Goal: Task Accomplishment & Management: Complete application form

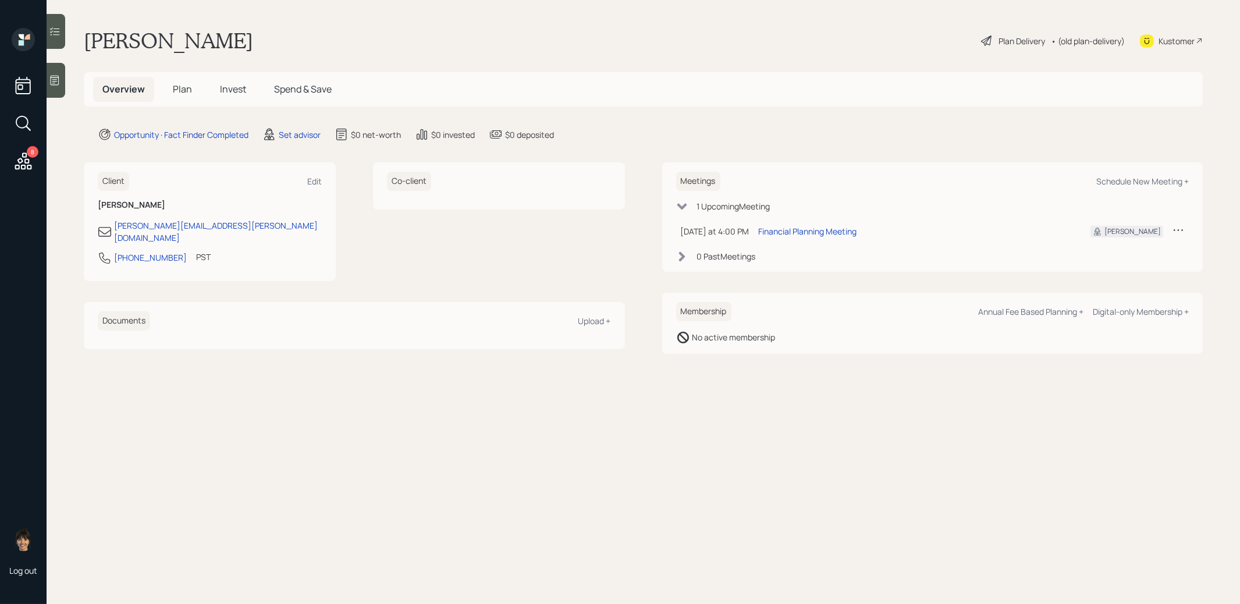
click at [62, 87] on div at bounding box center [56, 80] width 19 height 35
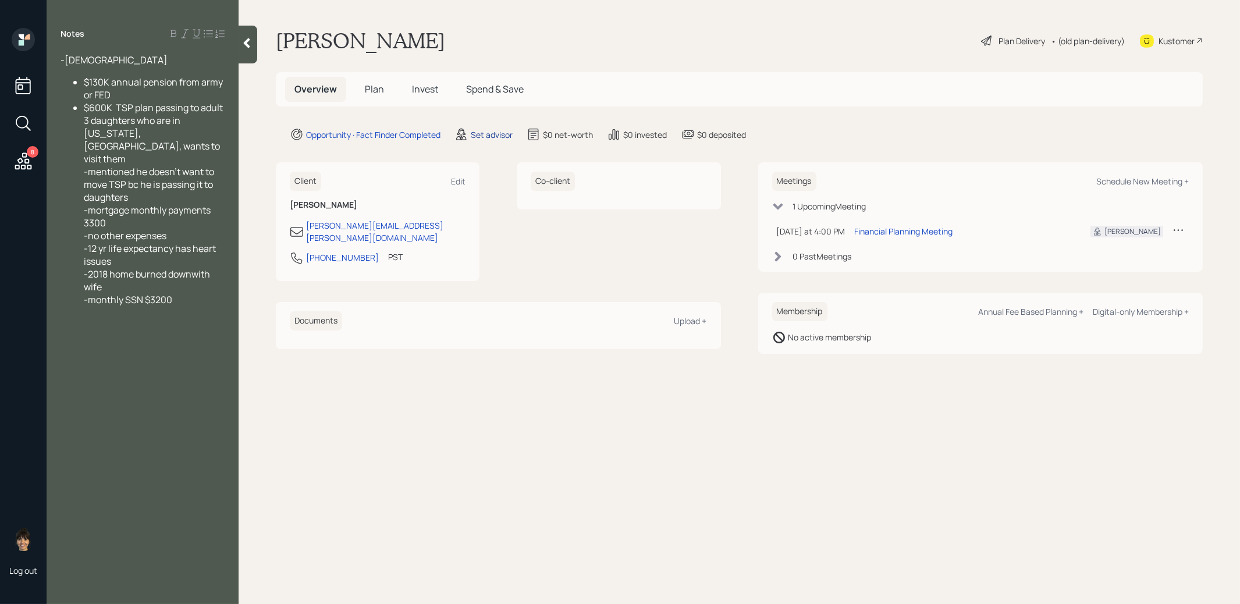
click at [497, 134] on div "Set advisor" at bounding box center [492, 135] width 42 height 12
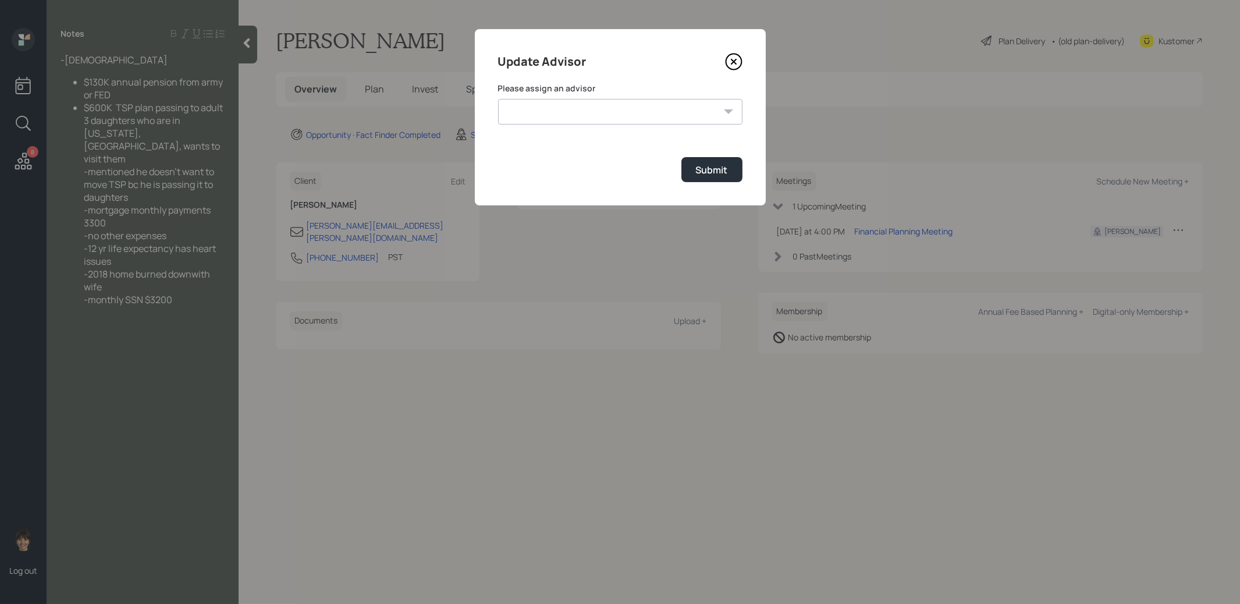
click at [689, 112] on select "[PERSON_NAME] [PERSON_NAME] [PERSON_NAME] [PERSON_NAME] End [PERSON_NAME] [PERS…" at bounding box center [620, 112] width 244 height 26
select select "8b79112e-3cfb-44f9-89e7-15267fe946c1"
click at [720, 170] on div "Submit" at bounding box center [712, 169] width 32 height 13
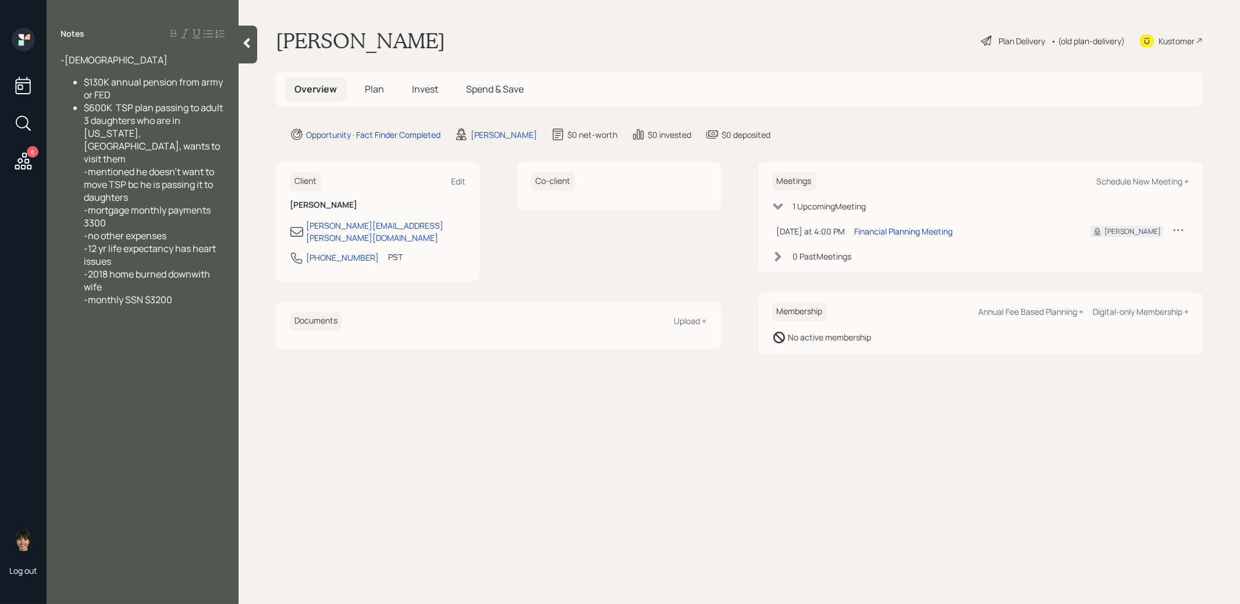
click at [374, 92] on span "Plan" at bounding box center [374, 89] width 19 height 13
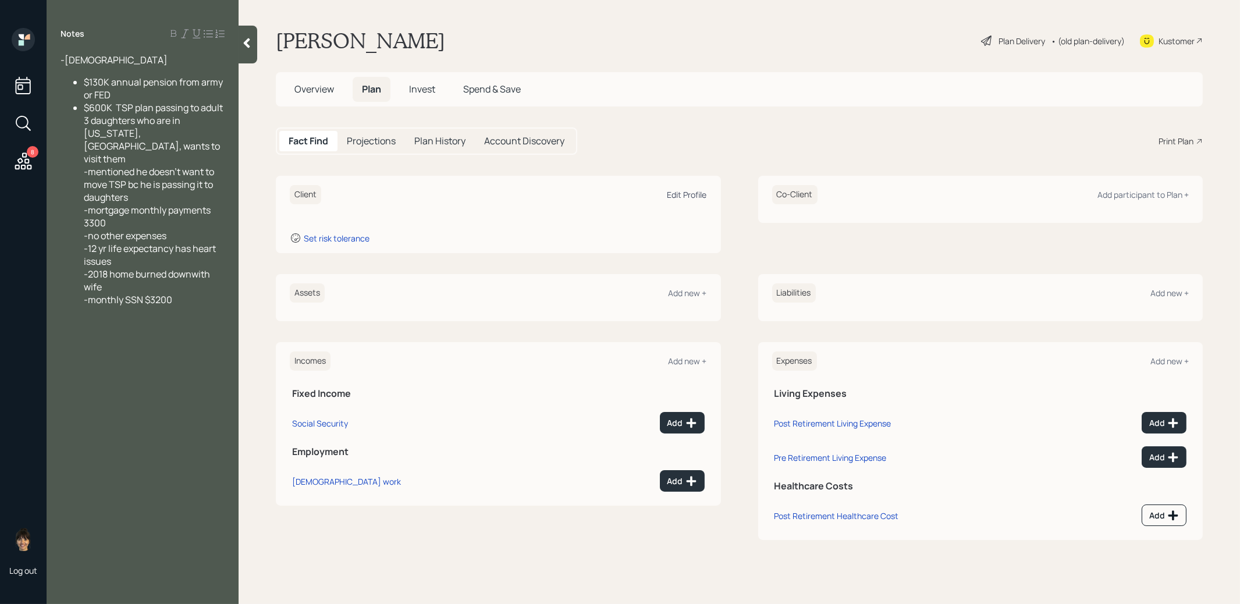
click at [678, 198] on div "Edit Profile" at bounding box center [687, 194] width 40 height 11
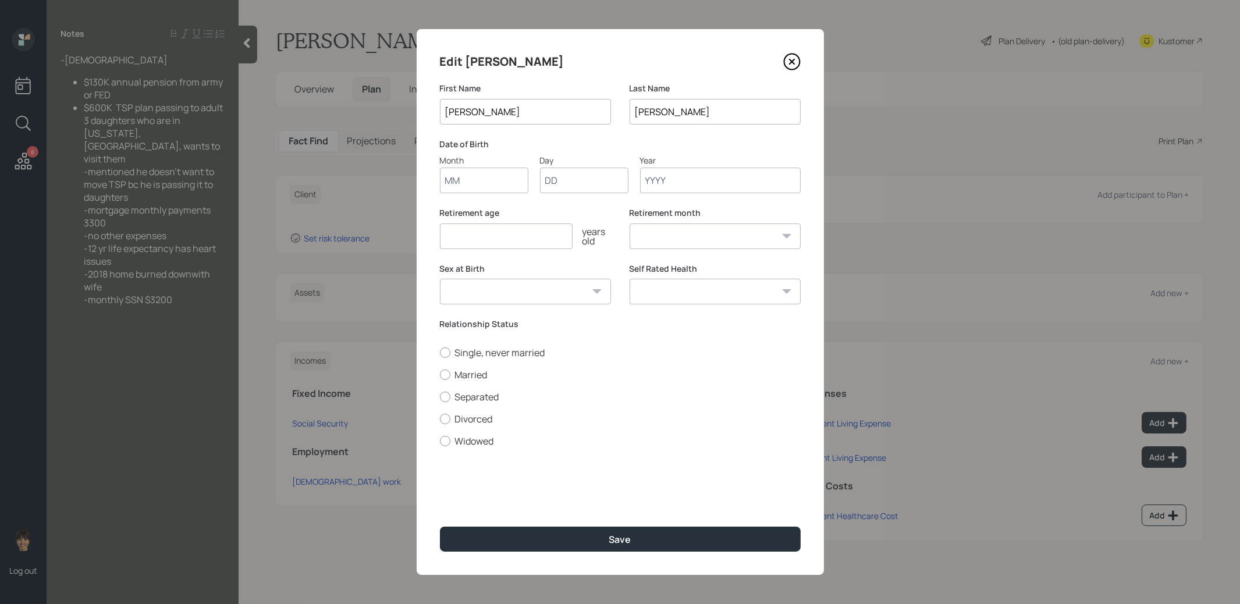
click at [499, 177] on input "Month" at bounding box center [484, 181] width 88 height 26
type input "01"
type input "1953"
select select "1"
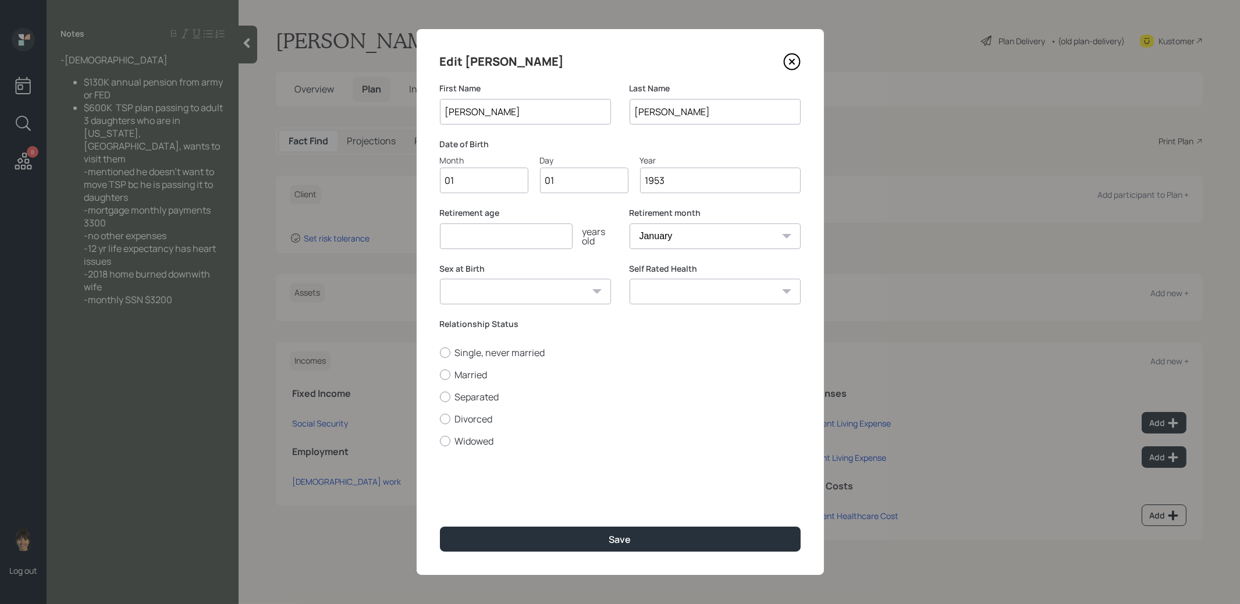
type input "1953"
click at [479, 240] on input "number" at bounding box center [506, 236] width 133 height 26
type input "67"
click at [567, 534] on button "Save" at bounding box center [620, 539] width 361 height 25
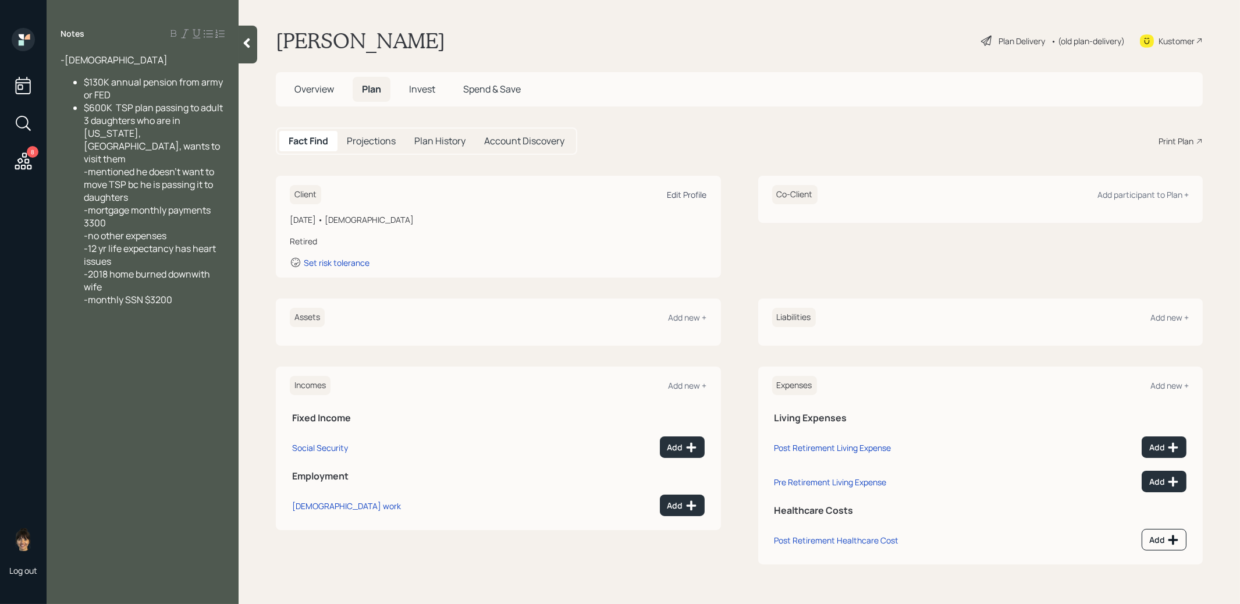
click at [694, 193] on div "Edit Profile" at bounding box center [687, 194] width 40 height 11
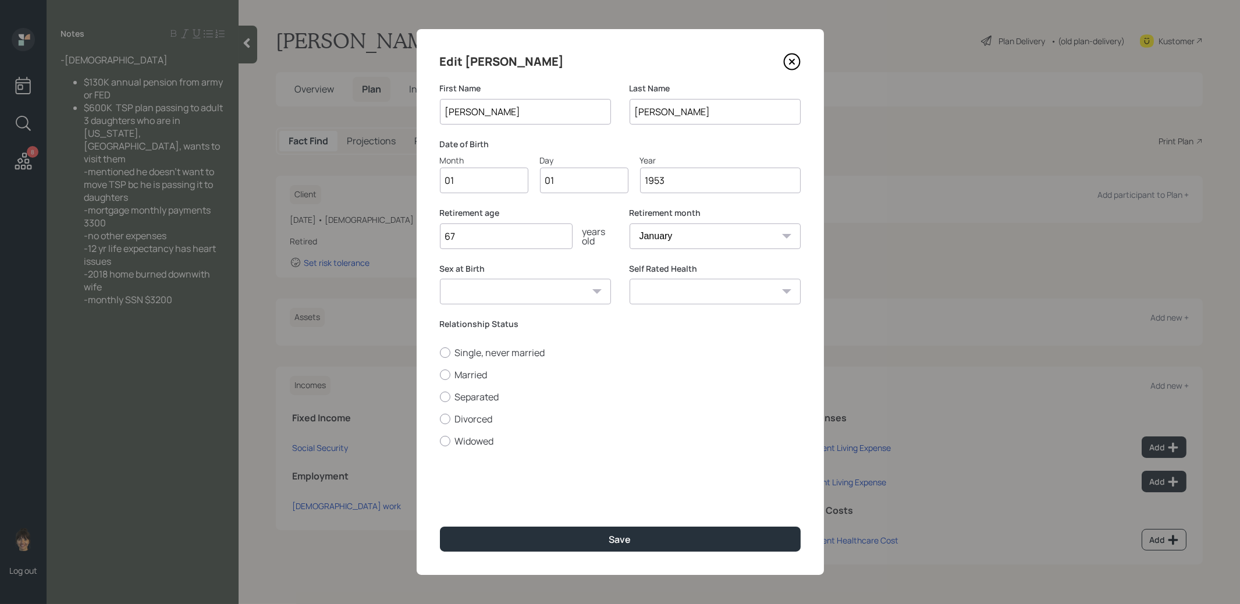
click at [509, 239] on input "67" at bounding box center [506, 236] width 133 height 26
click at [694, 179] on input "1953" at bounding box center [720, 181] width 161 height 26
type input "1952"
click at [619, 540] on div "Save" at bounding box center [620, 539] width 22 height 13
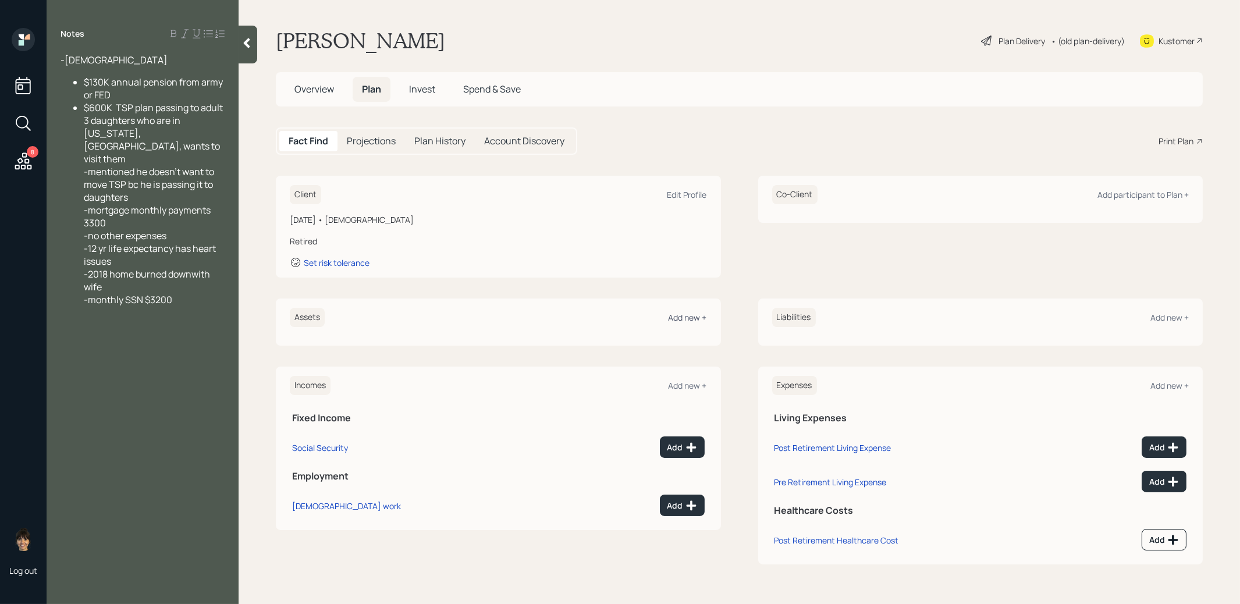
click at [680, 318] on div "Add new +" at bounding box center [688, 317] width 38 height 11
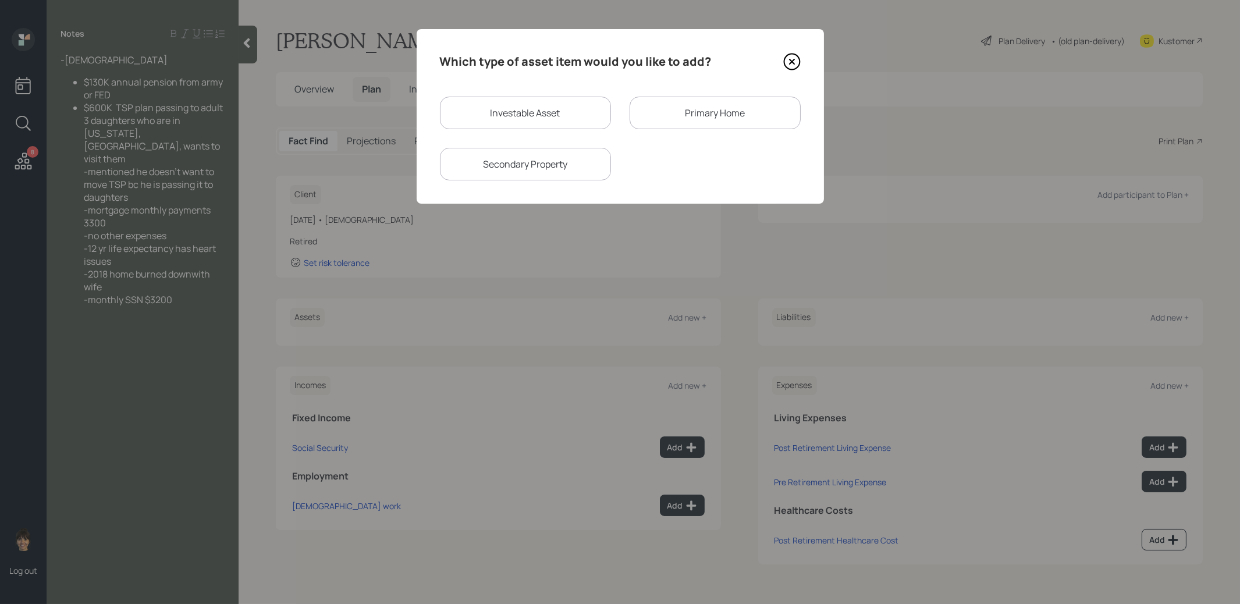
click at [545, 115] on div "Investable Asset" at bounding box center [525, 113] width 171 height 33
select select "taxable"
select select "balanced"
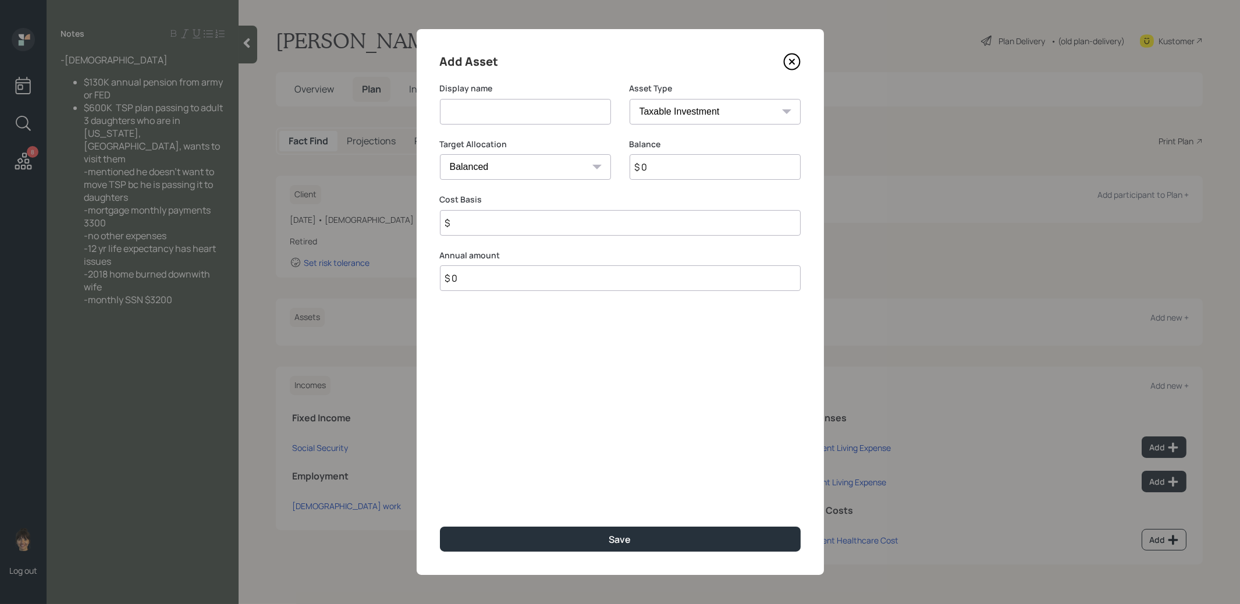
click at [516, 120] on input at bounding box center [525, 112] width 171 height 26
type input "Former TSP"
click at [677, 163] on input "$ 0" at bounding box center [715, 167] width 171 height 26
type input "$ 600,000"
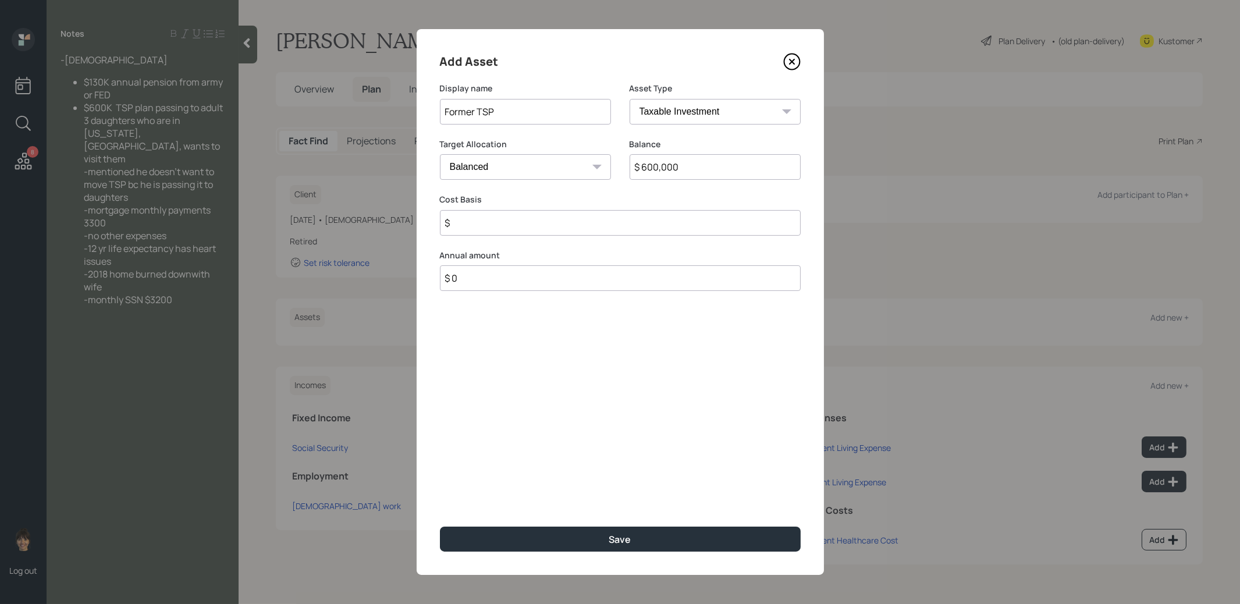
click at [685, 102] on select "SEP [PERSON_NAME] IRA 401(k) [PERSON_NAME] 401(k) 403(b) [PERSON_NAME] 403(b) 4…" at bounding box center [715, 112] width 171 height 26
select select "company_sponsored"
click at [564, 222] on input "number" at bounding box center [517, 223] width 154 height 26
type input "0"
click at [684, 231] on input "number" at bounding box center [707, 223] width 154 height 26
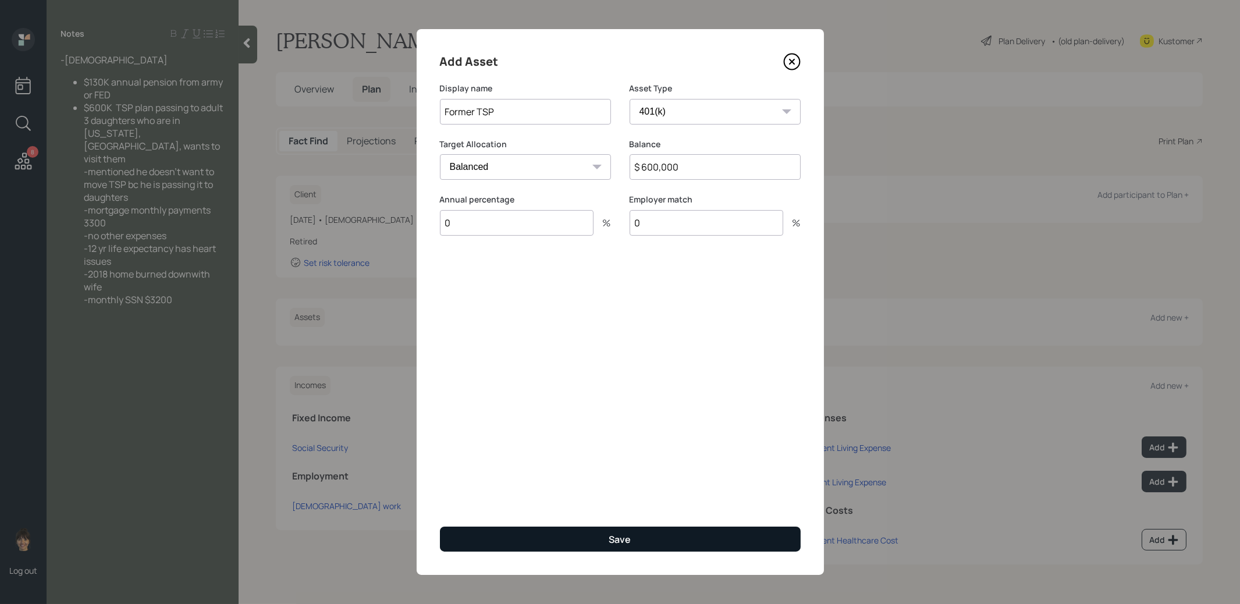
type input "0"
click at [485, 542] on button "Save" at bounding box center [620, 539] width 361 height 25
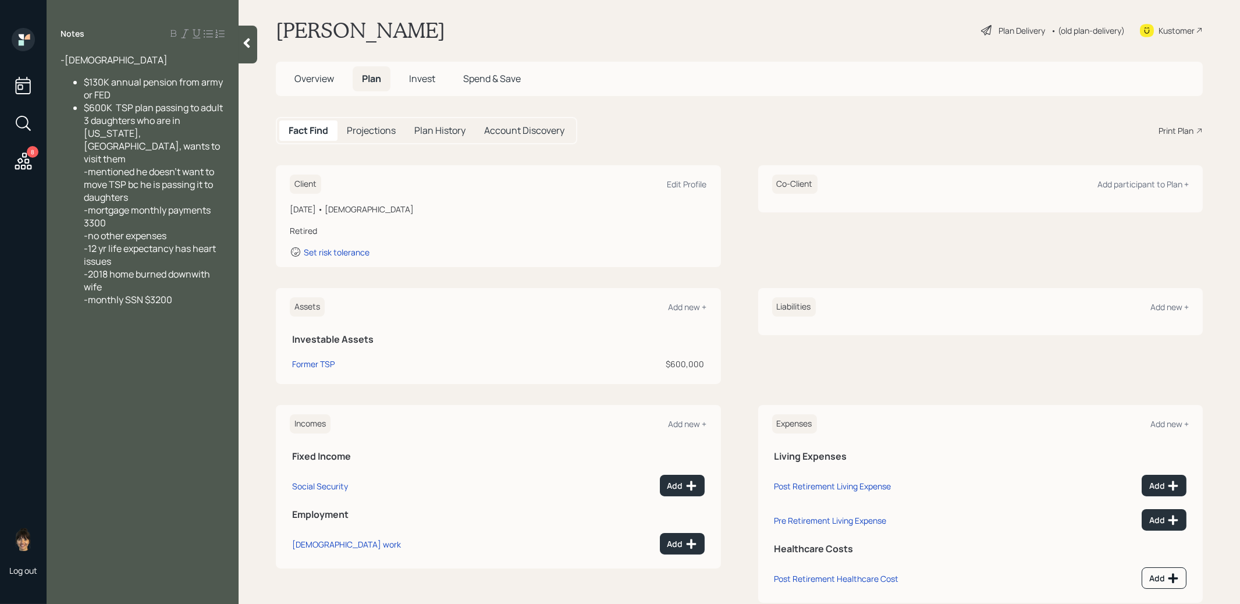
scroll to position [35, 0]
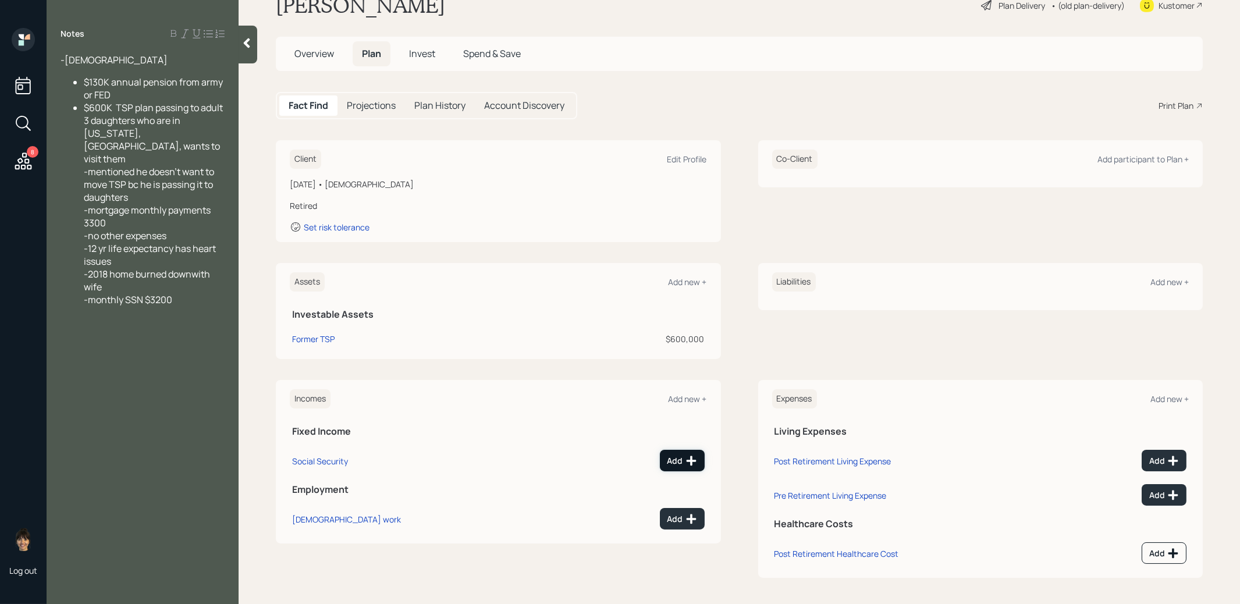
click at [677, 464] on div "Add" at bounding box center [682, 461] width 30 height 12
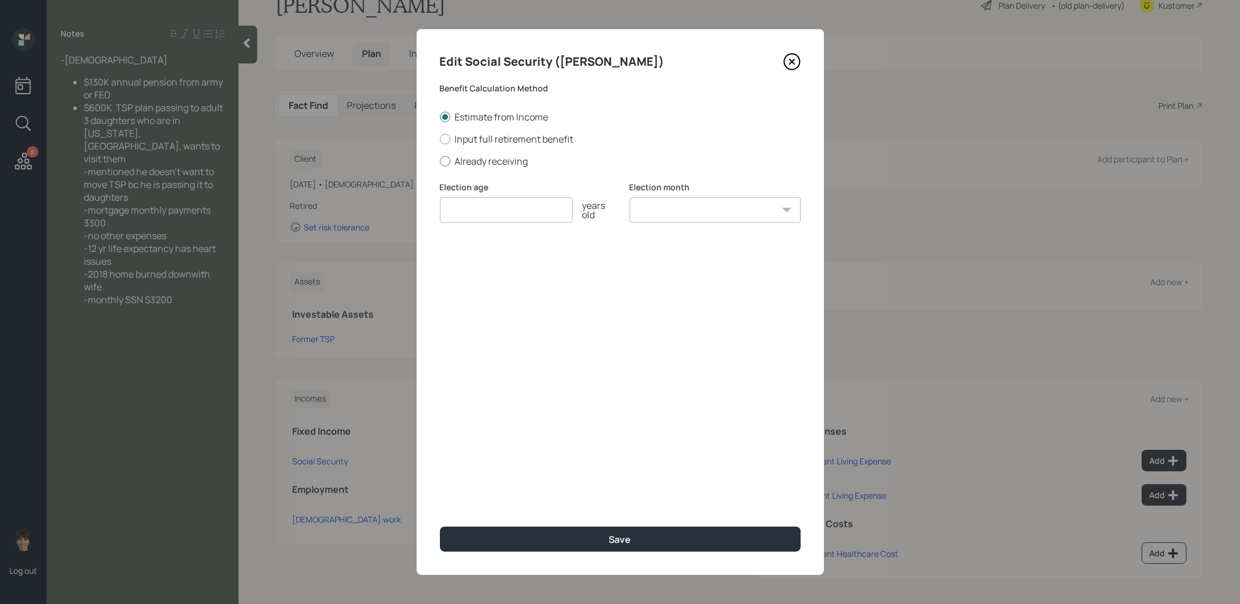
click at [443, 161] on div at bounding box center [445, 161] width 10 height 10
click at [440, 161] on input "Already receiving" at bounding box center [439, 161] width 1 height 1
radio input "true"
click at [465, 213] on input "number" at bounding box center [506, 210] width 133 height 26
type input "67"
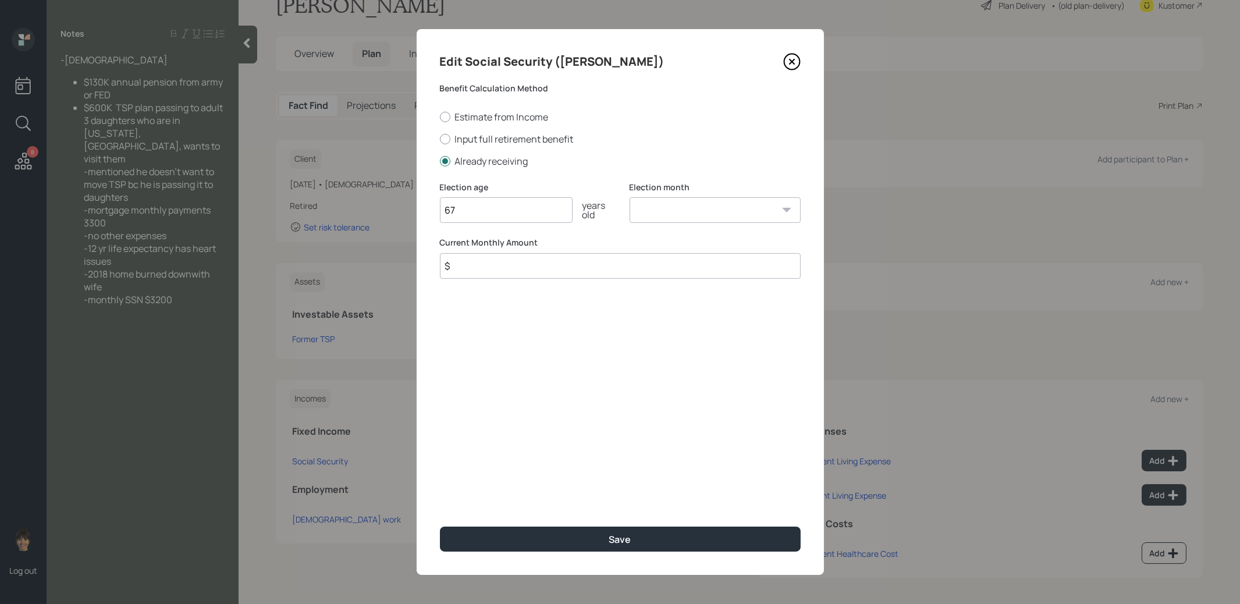
click at [663, 212] on select "January February March April May June July August September October November De…" at bounding box center [715, 210] width 171 height 26
select select "1"
click at [588, 271] on input "$" at bounding box center [620, 266] width 361 height 26
type input "$ 3,200"
click at [556, 541] on button "Save" at bounding box center [620, 539] width 361 height 25
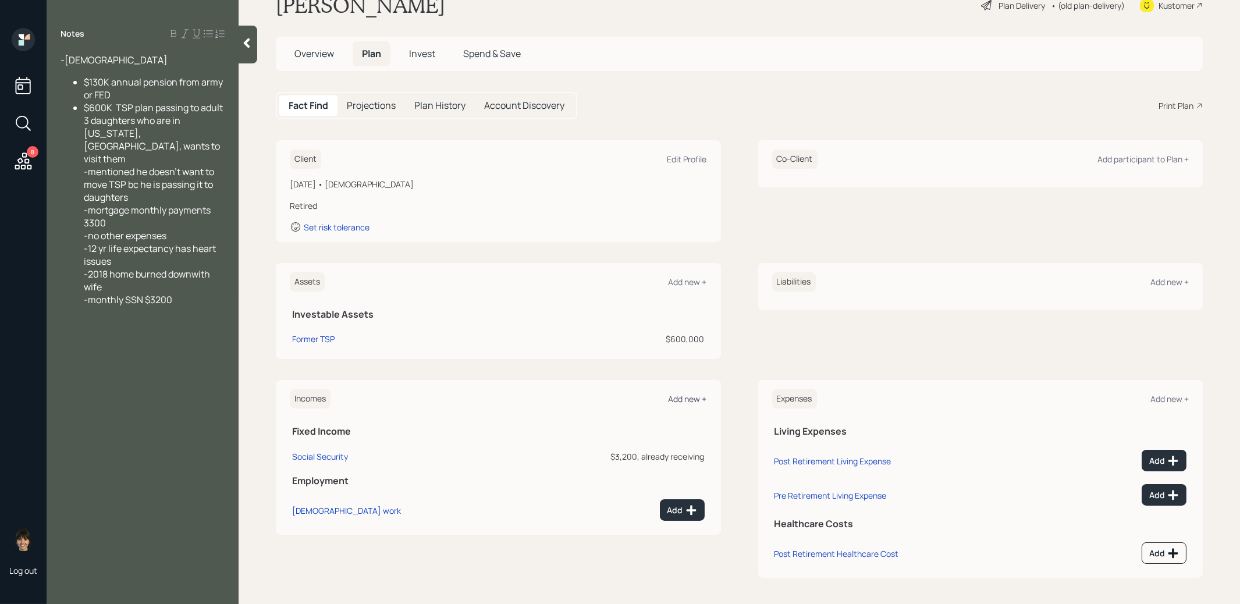
click at [682, 397] on div "Add new +" at bounding box center [688, 398] width 38 height 11
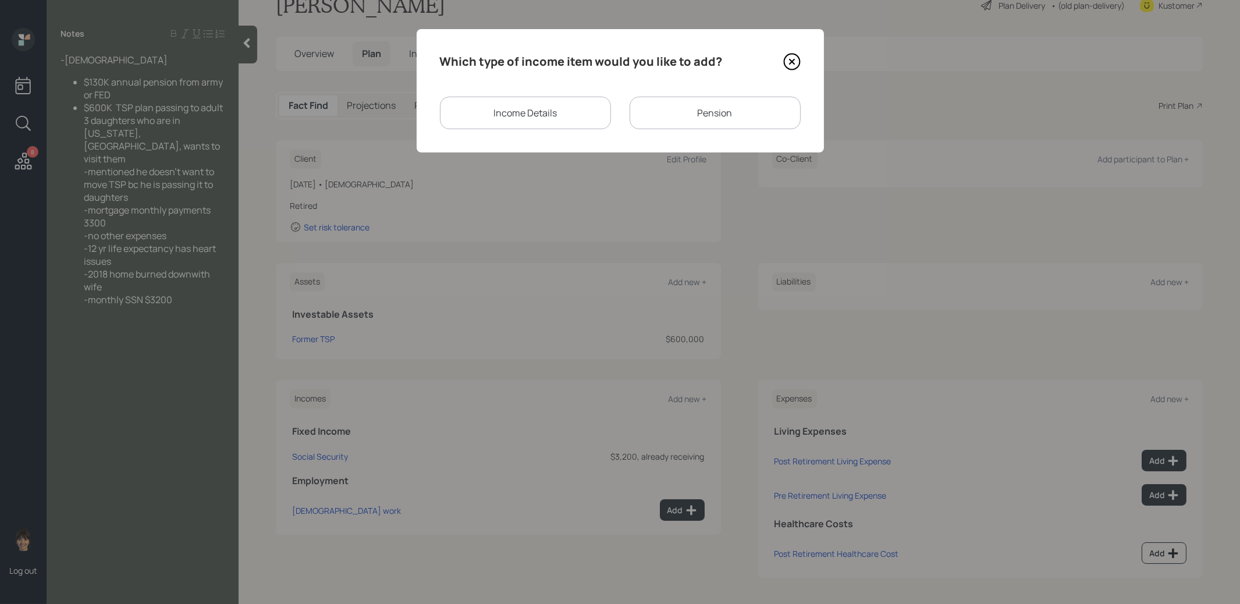
click at [676, 115] on div "Pension" at bounding box center [715, 113] width 171 height 33
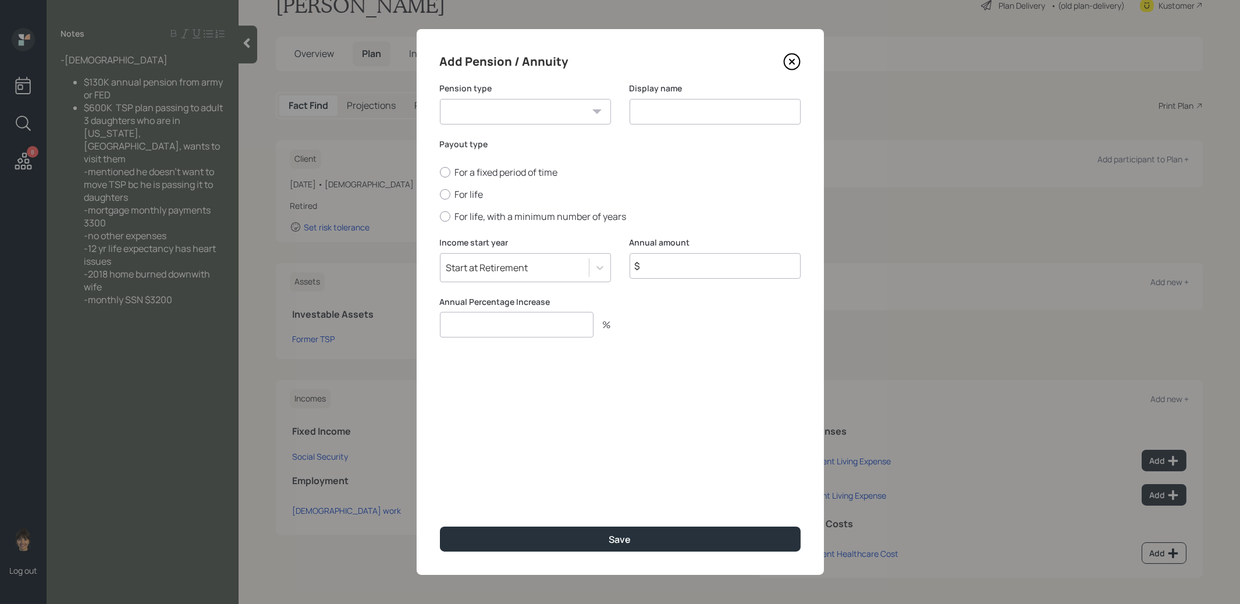
click at [567, 114] on select "Pension Annuity" at bounding box center [525, 112] width 171 height 26
select select "pension"
click at [650, 116] on input at bounding box center [715, 112] width 171 height 26
type input "Pension"
click at [446, 195] on div at bounding box center [445, 194] width 10 height 10
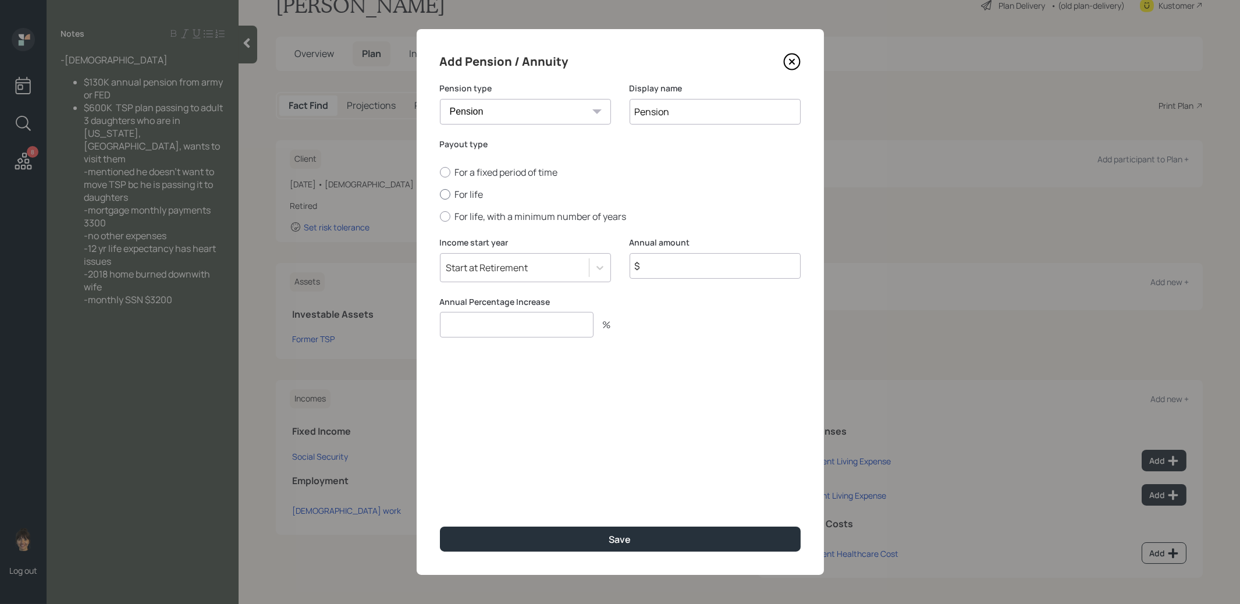
click at [440, 195] on input "For life" at bounding box center [439, 194] width 1 height 1
radio input "true"
click at [656, 275] on input "$" at bounding box center [715, 266] width 171 height 26
type input "$ 130,000"
click at [557, 326] on input "number" at bounding box center [517, 325] width 154 height 26
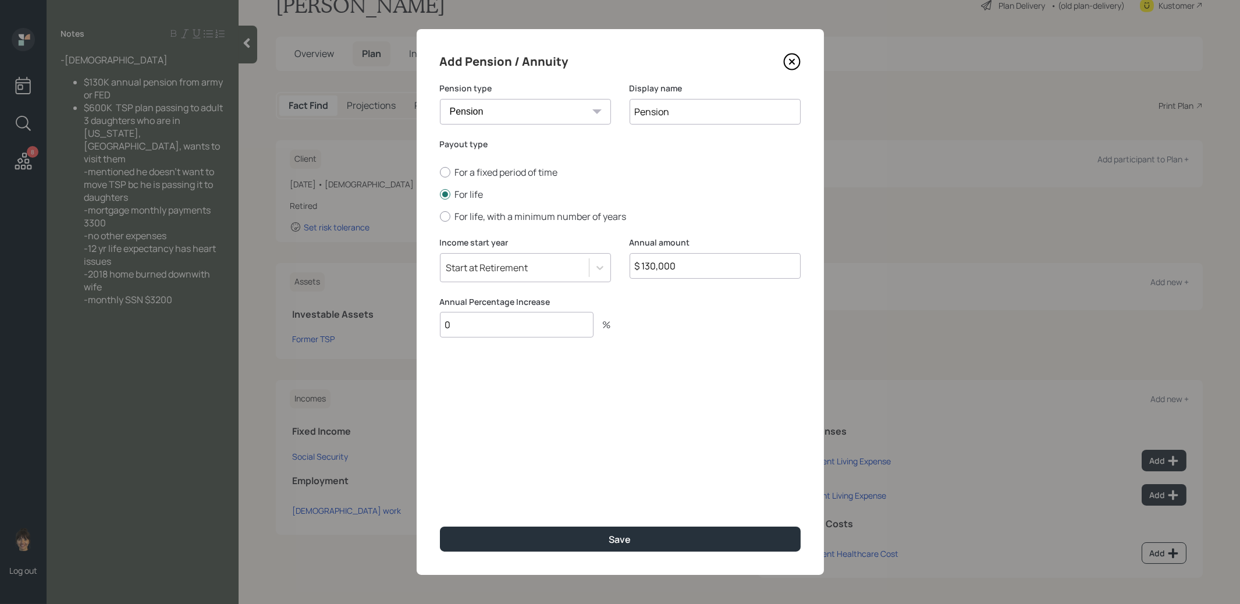
type input "0"
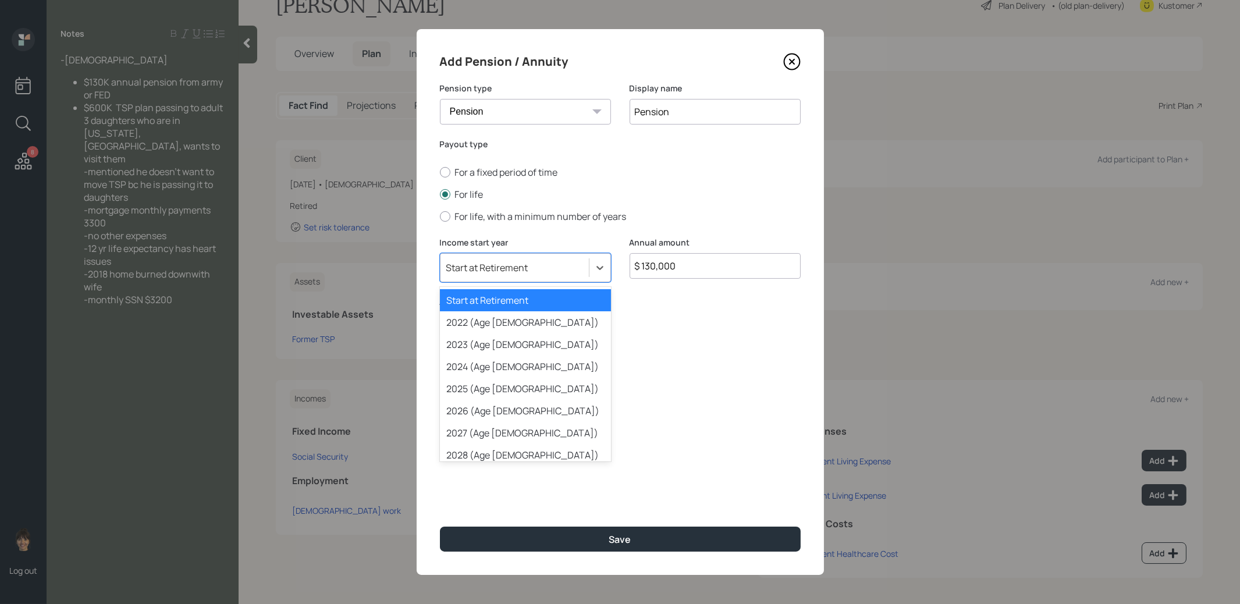
click at [542, 269] on div "Start at Retirement" at bounding box center [514, 268] width 148 height 20
click at [529, 396] on div "2025 (Age [DEMOGRAPHIC_DATA])" at bounding box center [525, 389] width 171 height 22
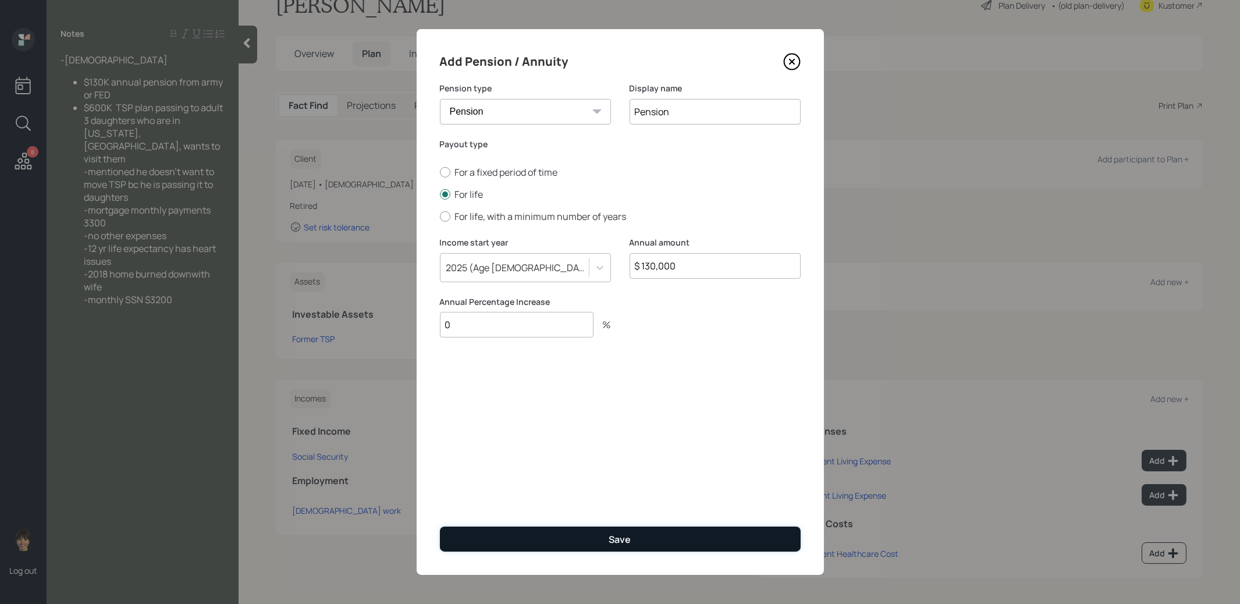
click at [510, 539] on button "Save" at bounding box center [620, 539] width 361 height 25
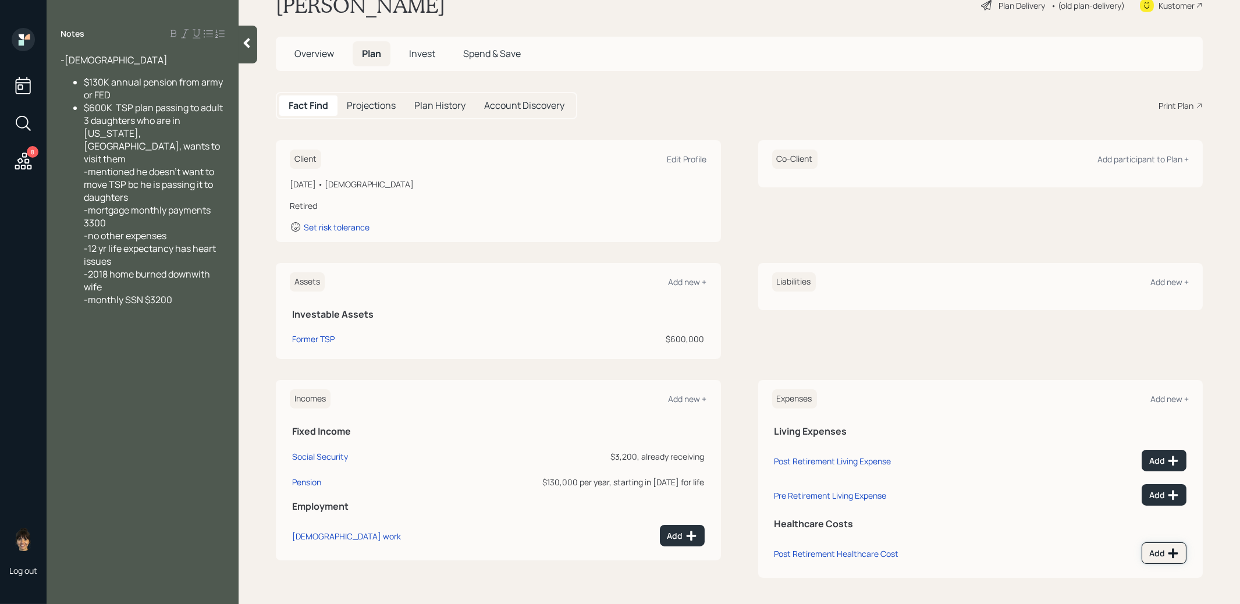
click at [1178, 550] on icon at bounding box center [1173, 553] width 12 height 12
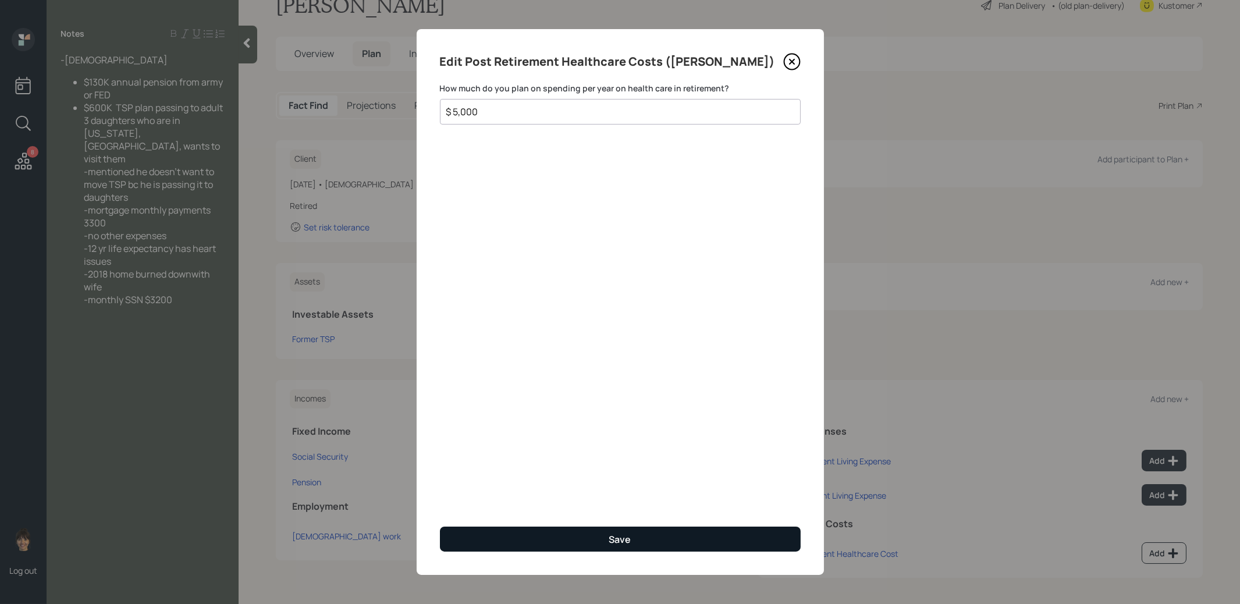
type input "$ 5,000"
click at [563, 539] on button "Save" at bounding box center [620, 539] width 361 height 25
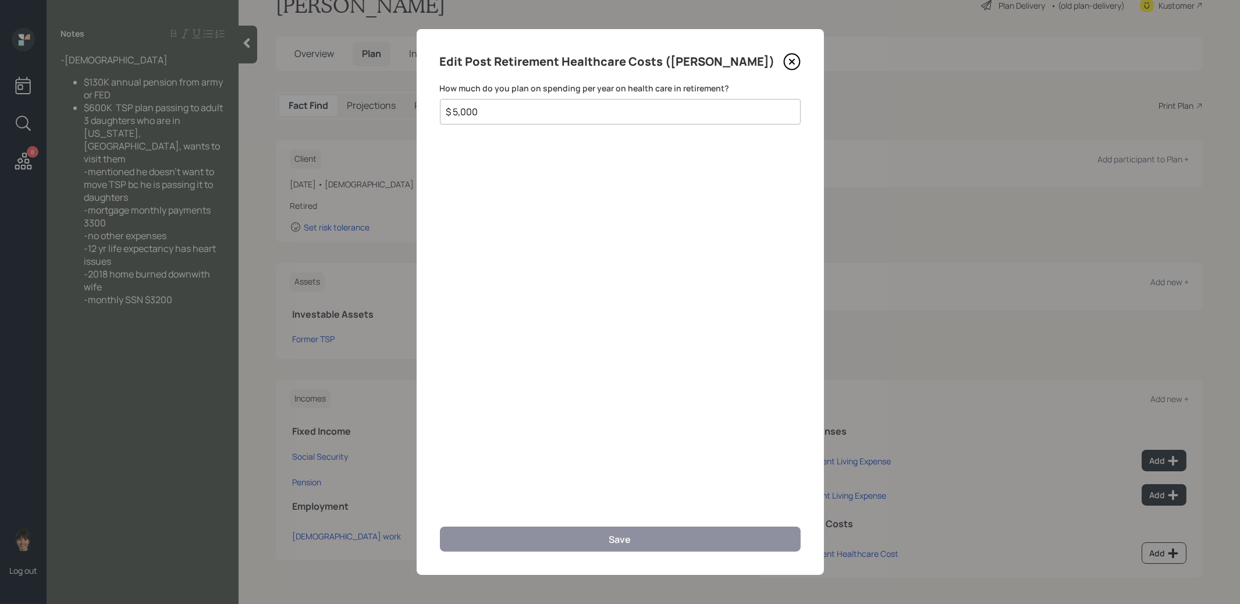
scroll to position [27, 0]
